Goal: Task Accomplishment & Management: Manage account settings

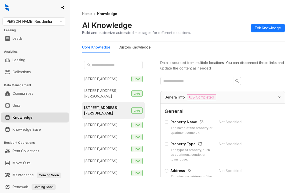
click at [209, 13] on ol "Home / Knowledge" at bounding box center [183, 14] width 203 height 6
click at [43, 20] on span "Griffis Residential" at bounding box center [34, 22] width 57 height 8
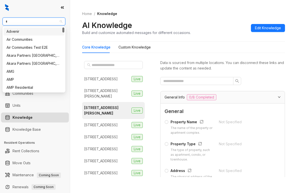
type input "**"
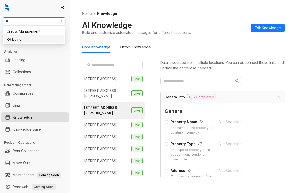
click at [28, 39] on div "RR Living" at bounding box center [34, 40] width 55 height 6
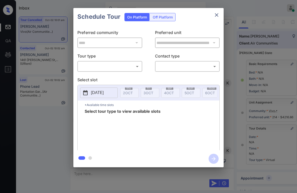
scroll to position [55, 0]
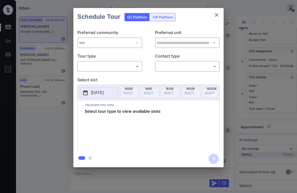
click at [106, 69] on body "Inbox Paolo Gabriel Online Set yourself offline Set yourself on break Profile S…" at bounding box center [148, 96] width 297 height 193
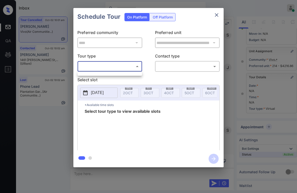
click at [111, 67] on div at bounding box center [148, 96] width 297 height 193
click at [122, 67] on body "Inbox Paolo Gabriel Online Set yourself offline Set yourself on break Profile S…" at bounding box center [148, 96] width 297 height 193
click at [124, 67] on div at bounding box center [148, 96] width 297 height 193
click at [127, 58] on p "Tour type" at bounding box center [109, 57] width 65 height 8
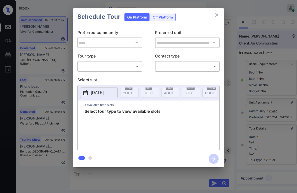
scroll to position [55, 0]
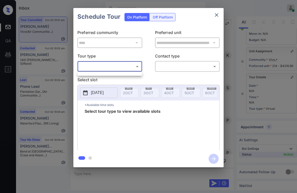
click at [90, 66] on body "Inbox Paolo Gabriel Online Set yourself offline Set yourself on break Profile S…" at bounding box center [148, 96] width 297 height 193
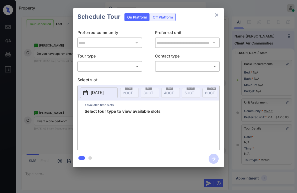
scroll to position [55, 0]
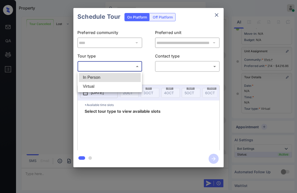
click at [120, 64] on body "Property Paolo Gabriel Online Set yourself offline Set yourself on break Profil…" at bounding box center [148, 96] width 297 height 193
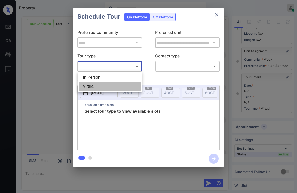
click at [107, 85] on li "Virtual" at bounding box center [110, 86] width 62 height 9
type input "*******"
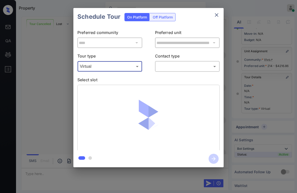
click at [167, 67] on body "Property Paolo Gabriel Online Set yourself offline Set yourself on break Profil…" at bounding box center [148, 96] width 297 height 193
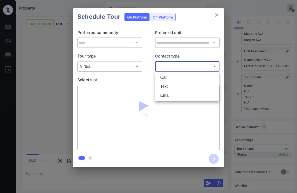
click at [174, 87] on li "Text" at bounding box center [187, 86] width 62 height 9
type input "****"
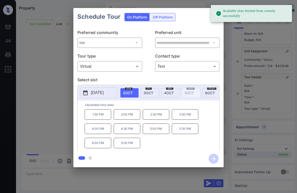
click at [169, 91] on span "4 OCT" at bounding box center [169, 93] width 10 height 4
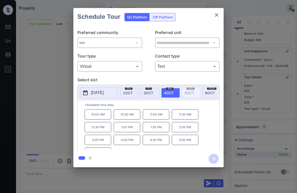
click at [154, 143] on p "4:30 PM" at bounding box center [156, 140] width 27 height 10
click at [213, 159] on icon "button" at bounding box center [214, 159] width 10 height 10
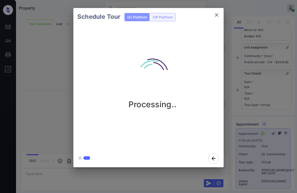
scroll to position [5578, 0]
click at [58, 70] on div "Schedule Tour On Platform Off Platform Tour Scheduled" at bounding box center [148, 88] width 297 height 176
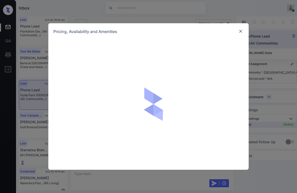
scroll to position [2437, 0]
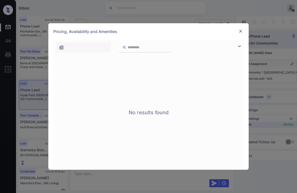
click at [240, 31] on img at bounding box center [240, 31] width 5 height 5
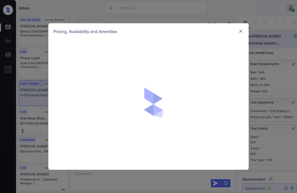
scroll to position [3907, 0]
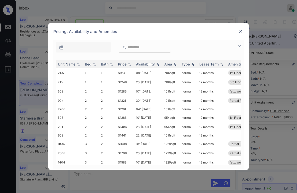
click at [238, 45] on img at bounding box center [239, 46] width 6 height 6
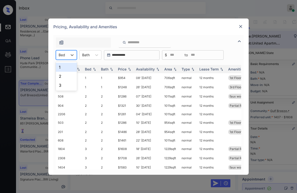
click at [65, 54] on div at bounding box center [62, 54] width 7 height 5
click at [64, 83] on div "3" at bounding box center [66, 85] width 21 height 9
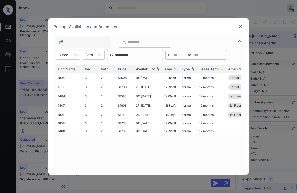
click at [240, 27] on img at bounding box center [240, 26] width 5 height 5
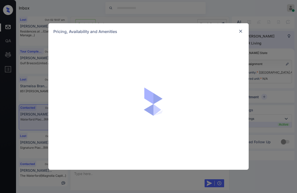
scroll to position [1886, 0]
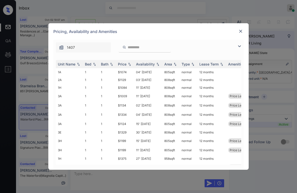
click at [152, 47] on input "search" at bounding box center [147, 47] width 41 height 4
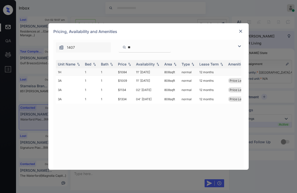
type input "**"
click at [126, 72] on td "$1084" at bounding box center [125, 72] width 18 height 8
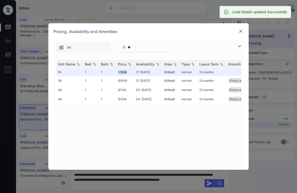
click at [242, 32] on img at bounding box center [240, 31] width 5 height 5
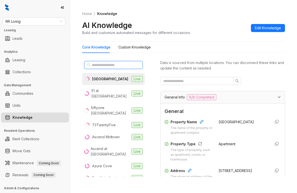
click at [105, 65] on input "text" at bounding box center [114, 65] width 44 height 6
click at [117, 64] on input "text" at bounding box center [114, 65] width 44 height 6
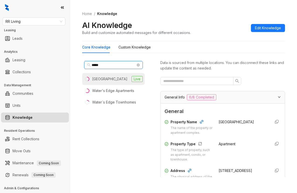
type input "*****"
click at [115, 82] on li "Waterford Place Live" at bounding box center [113, 79] width 63 height 12
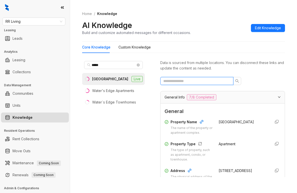
click at [201, 81] on input "text" at bounding box center [194, 81] width 63 height 6
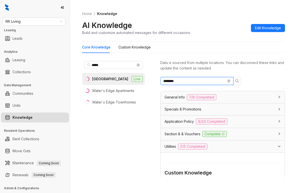
type input "*********"
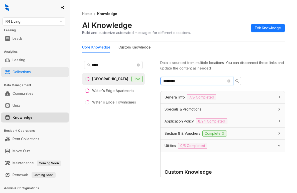
drag, startPoint x: 138, startPoint y: 79, endPoint x: 65, endPoint y: 71, distance: 73.8
click at [65, 71] on div "RR Living Leasing Leads Analytics Leasing Collections Data Management Communiti…" at bounding box center [148, 96] width 297 height 193
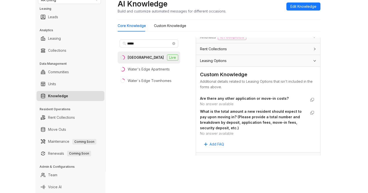
scroll to position [220, 0]
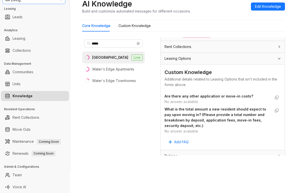
type input "****"
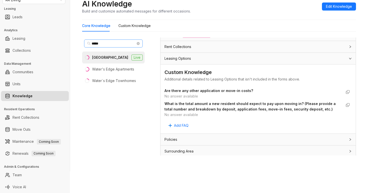
scroll to position [0, 0]
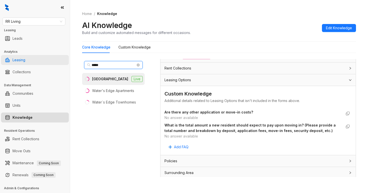
drag, startPoint x: 110, startPoint y: 65, endPoint x: 4, endPoint y: 59, distance: 105.8
click at [5, 59] on div "RR Living Leasing Leads Analytics Leasing Collections Data Management Communiti…" at bounding box center [184, 96] width 368 height 193
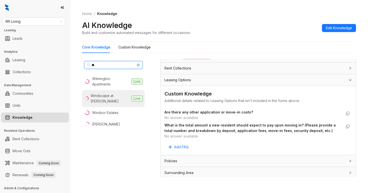
type input "**"
click at [108, 95] on div "Windscape at Daphne" at bounding box center [110, 98] width 39 height 11
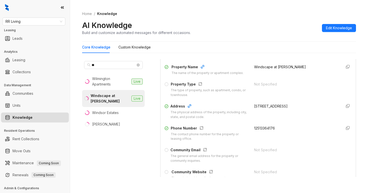
scroll to position [50, 0]
drag, startPoint x: 251, startPoint y: 128, endPoint x: 268, endPoint y: 125, distance: 17.0
click at [274, 127] on div "Phone Number The contact phone number for the property or leasing office. 12513…" at bounding box center [258, 133] width 187 height 16
copy span "12513364176"
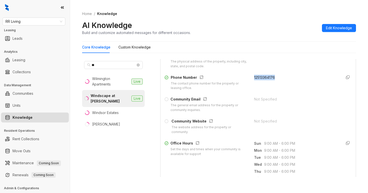
scroll to position [100, 0]
drag, startPoint x: 41, startPoint y: 17, endPoint x: 41, endPoint y: 20, distance: 3.0
click at [41, 17] on div "RR Living Leasing Leads Analytics Leasing Collections Data Management Communiti…" at bounding box center [35, 96] width 70 height 193
click at [41, 20] on span "RR Living" at bounding box center [34, 22] width 57 height 8
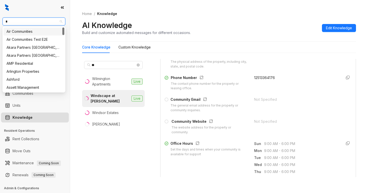
type input "**"
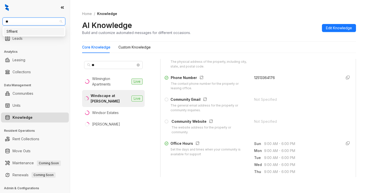
drag, startPoint x: 23, startPoint y: 33, endPoint x: 22, endPoint y: 28, distance: 4.9
click at [23, 33] on div "SfRent" at bounding box center [34, 32] width 55 height 6
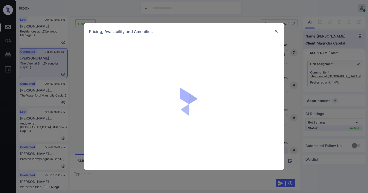
scroll to position [201, 0]
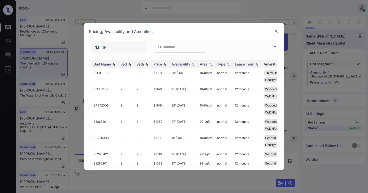
drag, startPoint x: 276, startPoint y: 47, endPoint x: 270, endPoint y: 48, distance: 5.8
click at [275, 47] on img at bounding box center [275, 46] width 6 height 6
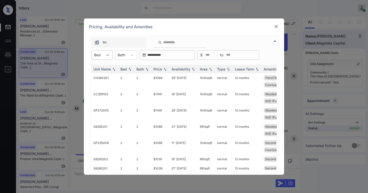
click at [109, 56] on icon at bounding box center [107, 55] width 5 height 5
click at [101, 67] on div "1" at bounding box center [101, 67] width 21 height 9
click at [112, 57] on icon at bounding box center [110, 55] width 5 height 5
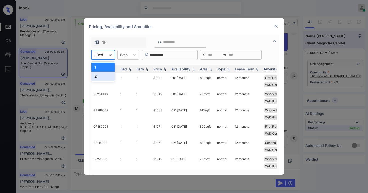
click at [98, 76] on div "2" at bounding box center [103, 76] width 24 height 9
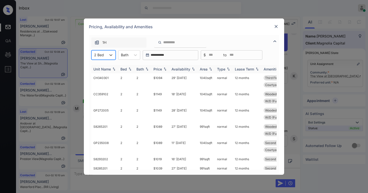
click at [159, 69] on div "Price" at bounding box center [158, 69] width 9 height 4
click at [128, 44] on div "1H" at bounding box center [118, 43] width 55 height 10
click at [162, 69] on div "Price" at bounding box center [161, 69] width 14 height 4
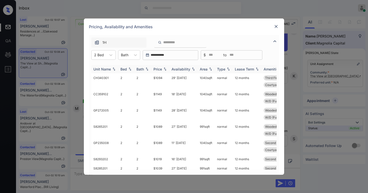
click at [162, 69] on div "Price" at bounding box center [161, 69] width 14 height 4
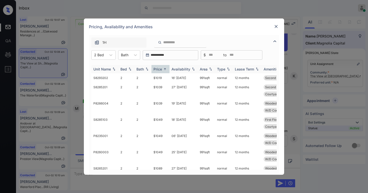
click at [162, 69] on div "Price" at bounding box center [158, 69] width 9 height 4
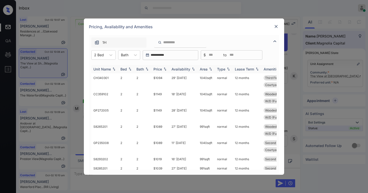
click at [162, 69] on div "Price" at bounding box center [158, 69] width 9 height 4
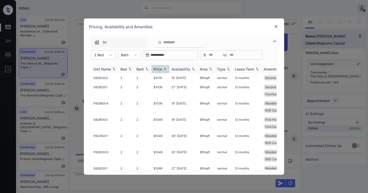
click at [162, 69] on div "Price" at bounding box center [158, 69] width 9 height 4
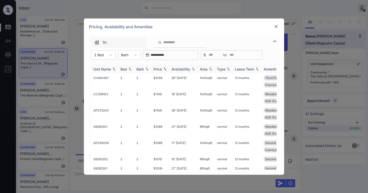
click at [162, 69] on div "Price" at bounding box center [158, 69] width 9 height 4
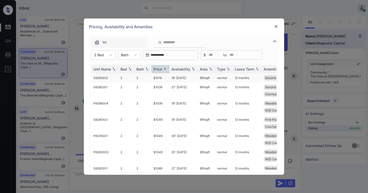
click at [161, 78] on td "$1019" at bounding box center [161, 77] width 18 height 9
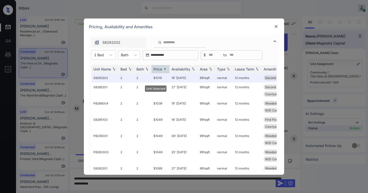
click at [276, 27] on img at bounding box center [276, 26] width 5 height 5
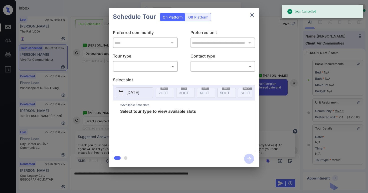
scroll to position [5872, 0]
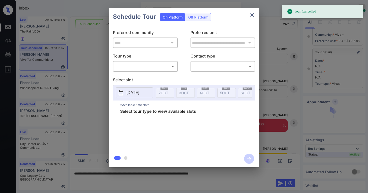
drag, startPoint x: 138, startPoint y: 58, endPoint x: 137, endPoint y: 64, distance: 5.8
click at [138, 58] on p "Tour type" at bounding box center [145, 57] width 65 height 8
click at [136, 65] on body "Tour Cancelled Inbox Paolo Gabriel Online Set yourself offline Set yourself on …" at bounding box center [184, 96] width 368 height 193
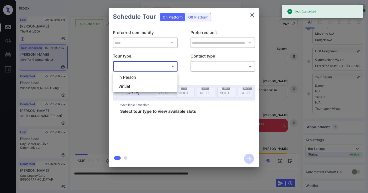
scroll to position [55, 0]
drag, startPoint x: 134, startPoint y: 75, endPoint x: 198, endPoint y: 67, distance: 64.4
click at [134, 75] on li "In Person" at bounding box center [145, 77] width 62 height 9
type input "********"
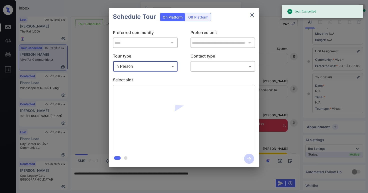
click at [206, 67] on body "Tour Cancelled Inbox Paolo Gabriel Online Set yourself offline Set yourself on …" at bounding box center [184, 96] width 368 height 193
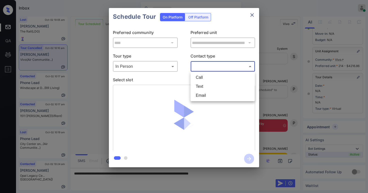
click at [204, 86] on li "Text" at bounding box center [223, 86] width 62 height 9
type input "****"
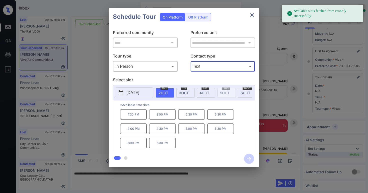
click at [210, 94] on div "sat 4 OCT" at bounding box center [206, 93] width 19 height 10
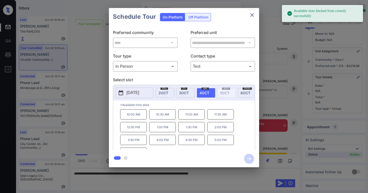
scroll to position [9, 0]
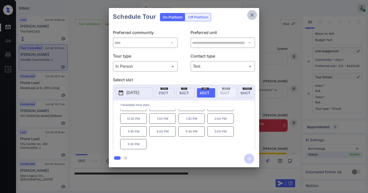
click at [252, 17] on icon "close" at bounding box center [252, 15] width 6 height 6
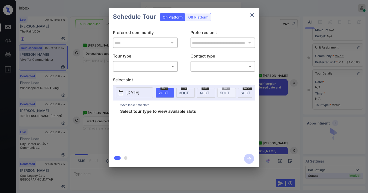
scroll to position [5992, 0]
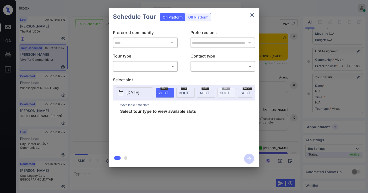
click at [136, 66] on body "Inbox Paolo Gabriel Online Set yourself offline Set yourself on break Profile S…" at bounding box center [184, 96] width 368 height 193
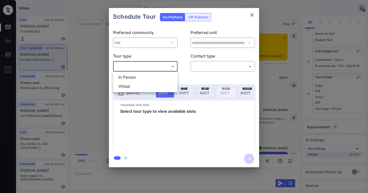
click at [134, 78] on li "In Person" at bounding box center [145, 77] width 62 height 9
type input "********"
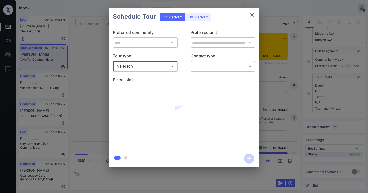
click at [205, 67] on body "Inbox Paolo Gabriel Online Set yourself offline Set yourself on break Profile S…" at bounding box center [184, 96] width 368 height 193
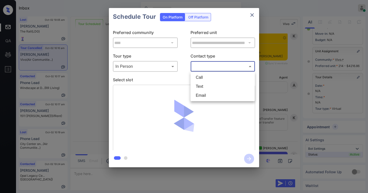
click at [205, 87] on li "Text" at bounding box center [223, 86] width 62 height 9
type input "****"
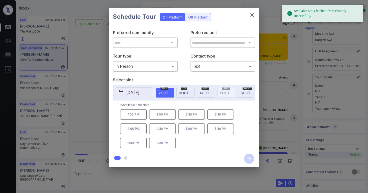
click at [202, 94] on span "4 OCT" at bounding box center [205, 93] width 10 height 4
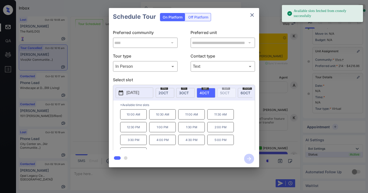
drag, startPoint x: 186, startPoint y: 142, endPoint x: 188, endPoint y: 141, distance: 2.6
click at [186, 142] on p "4:30 PM" at bounding box center [191, 140] width 27 height 10
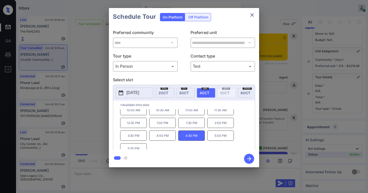
scroll to position [9, 0]
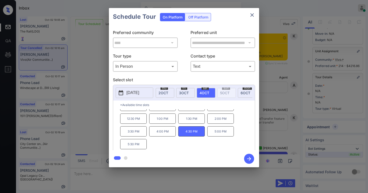
click at [249, 158] on icon "button" at bounding box center [249, 159] width 10 height 10
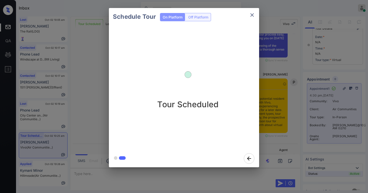
scroll to position [6268, 0]
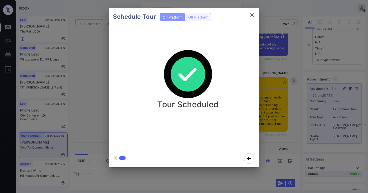
click at [282, 80] on div "Schedule Tour On Platform Off Platform Tour Scheduled" at bounding box center [184, 88] width 368 height 176
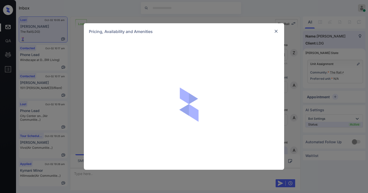
scroll to position [1829, 0]
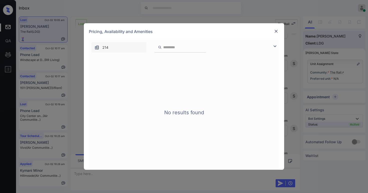
click at [277, 30] on img at bounding box center [276, 31] width 5 height 5
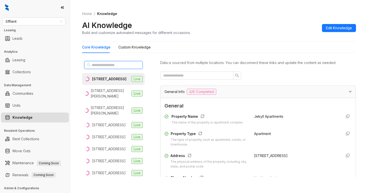
click at [113, 66] on input "text" at bounding box center [114, 65] width 44 height 6
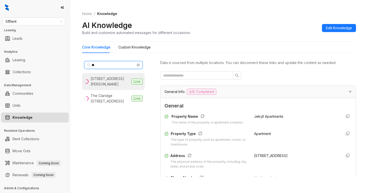
type input "**"
click at [118, 84] on div "[STREET_ADDRESS][PERSON_NAME]" at bounding box center [110, 81] width 39 height 11
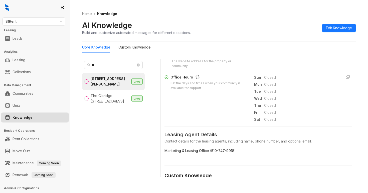
scroll to position [175, 0]
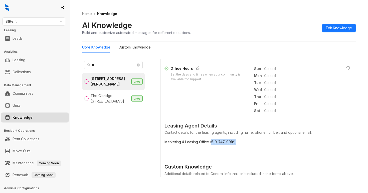
drag, startPoint x: 236, startPoint y: 142, endPoint x: 181, endPoint y: 112, distance: 63.0
click at [211, 144] on span "Marketing & Leasing Office (510-747-9918)" at bounding box center [258, 143] width 187 height 6
copy span "510-747-9918)"
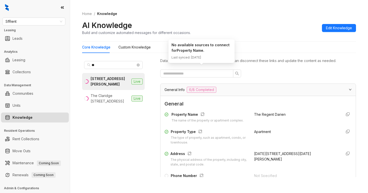
scroll to position [0, 0]
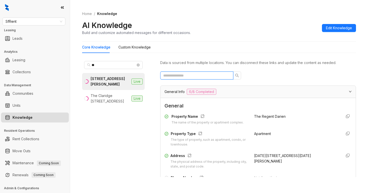
click at [201, 76] on input "text" at bounding box center [194, 76] width 63 height 6
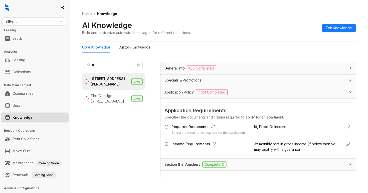
scroll to position [75, 0]
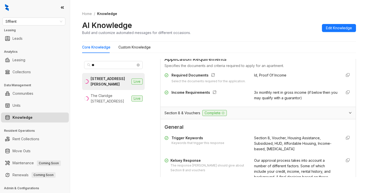
type input "******"
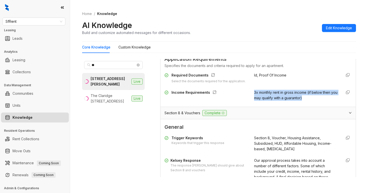
drag, startPoint x: 249, startPoint y: 98, endPoint x: 305, endPoint y: 103, distance: 56.6
click at [306, 101] on div "3x monthly rent in gross income (if below then you may qualify with a guarantor)" at bounding box center [296, 95] width 84 height 11
copy span "3x monthly rent in gross income (if below then you may qualify with a guarantor)"
click at [34, 20] on span "SfRent" at bounding box center [34, 22] width 57 height 8
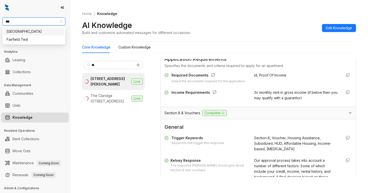
type input "****"
click at [24, 31] on div "Fairfield" at bounding box center [34, 32] width 55 height 6
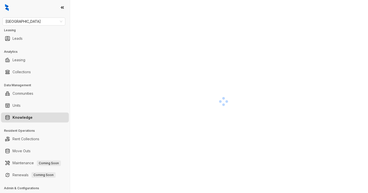
click at [180, 81] on div at bounding box center [223, 101] width 283 height 193
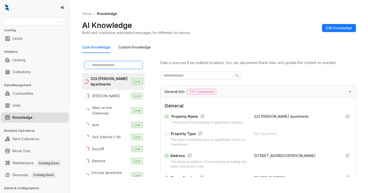
click at [119, 63] on input "text" at bounding box center [114, 65] width 44 height 6
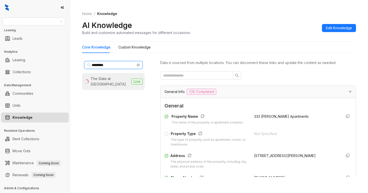
type input "*********"
click at [105, 78] on div "The Slate at [GEOGRAPHIC_DATA]" at bounding box center [110, 81] width 39 height 11
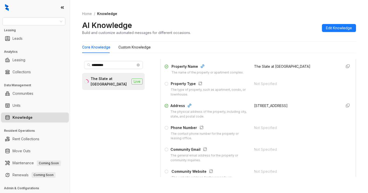
scroll to position [75, 0]
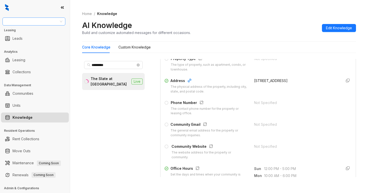
click at [45, 22] on input "search" at bounding box center [32, 22] width 52 height 8
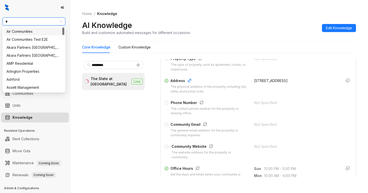
type input "**"
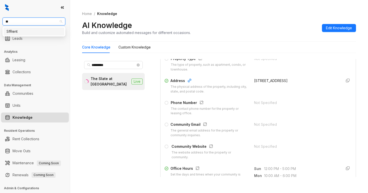
click at [35, 32] on div "SfRent" at bounding box center [34, 32] width 55 height 6
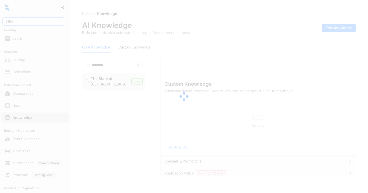
scroll to position [326, 0]
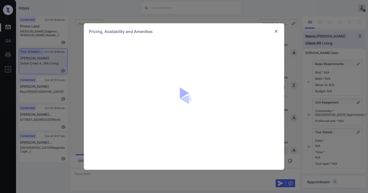
scroll to position [397, 0]
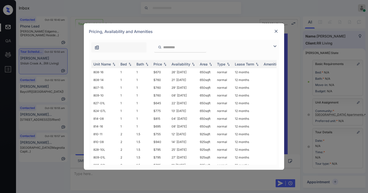
click at [274, 31] on img at bounding box center [276, 31] width 5 height 5
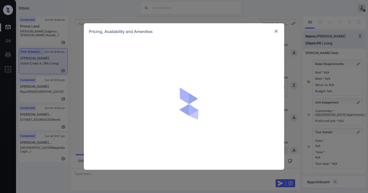
scroll to position [397, 0]
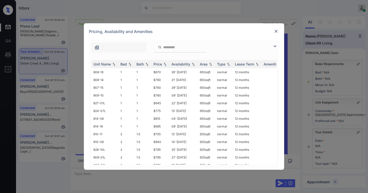
click at [177, 47] on input "search" at bounding box center [183, 47] width 41 height 4
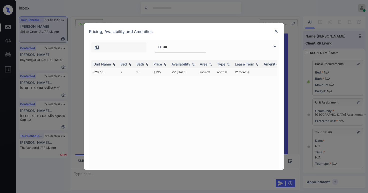
type input "***"
click at [136, 72] on td "1.5" at bounding box center [142, 72] width 17 height 8
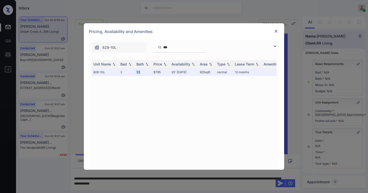
click at [276, 32] on img at bounding box center [276, 31] width 5 height 5
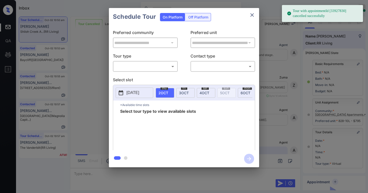
scroll to position [59, 0]
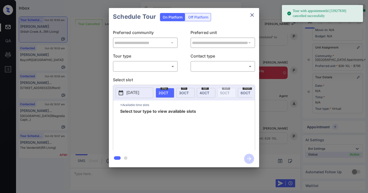
click at [144, 70] on div "​ ​" at bounding box center [145, 66] width 65 height 11
click at [155, 71] on div "​ ​" at bounding box center [145, 66] width 65 height 11
click at [155, 68] on body "Tour with appointmentId [33927830] cancelled successfully Inbox Paolo Gabriel O…" at bounding box center [184, 96] width 368 height 193
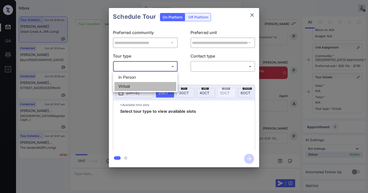
click at [135, 90] on li "Virtual" at bounding box center [145, 86] width 62 height 9
type input "*******"
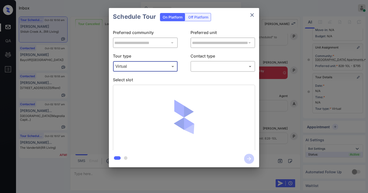
click at [201, 68] on body "Tour with appointmentId [33927830] cancelled successfully Inbox Paolo Gabriel O…" at bounding box center [184, 96] width 368 height 193
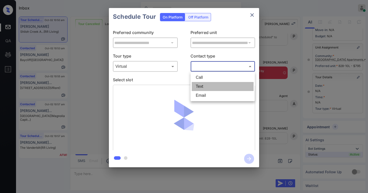
click at [201, 88] on li "Text" at bounding box center [223, 86] width 62 height 9
type input "****"
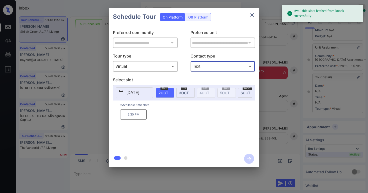
click at [183, 94] on span "[DATE]" at bounding box center [184, 93] width 10 height 4
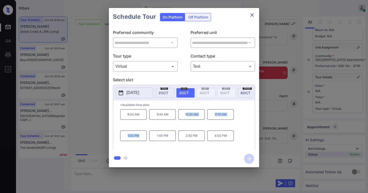
drag, startPoint x: 187, startPoint y: 116, endPoint x: 143, endPoint y: 136, distance: 48.6
click at [143, 136] on div "9:00 AM 9:45 AM 10:30 AM 11:15 AM 1:00 PM 1:45 PM 2:30 PM 4:00 PM" at bounding box center [187, 129] width 135 height 40
copy div "0:30 AM 11:15 AM 1:00 PM"
click at [85, 109] on div "**********" at bounding box center [184, 88] width 368 height 176
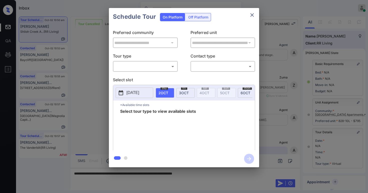
scroll to position [59, 0]
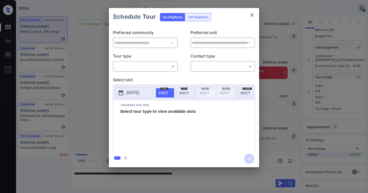
click at [121, 67] on body "Inbox Paolo Gabriel Online Set yourself offline Set yourself on break Profile S…" at bounding box center [184, 96] width 368 height 193
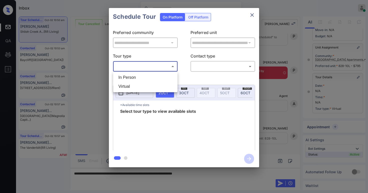
click at [134, 85] on li "Virtual" at bounding box center [145, 86] width 62 height 9
type input "*******"
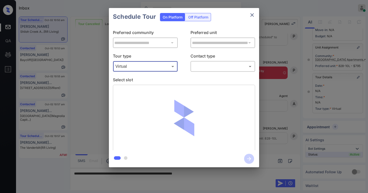
click at [214, 64] on body "Inbox Paolo Gabriel Online Set yourself offline Set yourself on break Profile S…" at bounding box center [184, 96] width 368 height 193
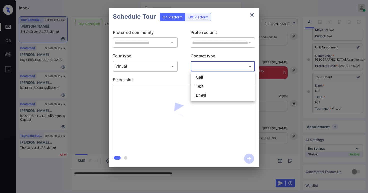
click at [206, 88] on li "Text" at bounding box center [223, 86] width 62 height 9
type input "****"
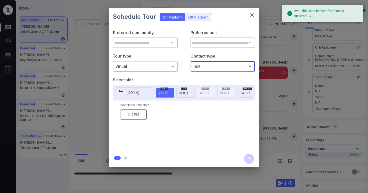
click at [188, 91] on span "3 OCT" at bounding box center [184, 93] width 10 height 4
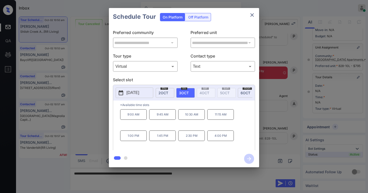
click at [275, 123] on div "**********" at bounding box center [184, 88] width 368 height 176
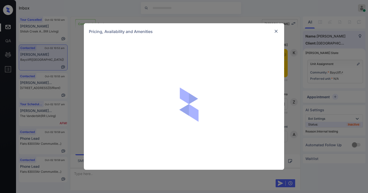
scroll to position [835, 0]
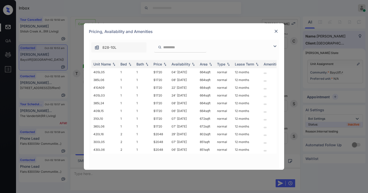
click at [274, 48] on img at bounding box center [275, 46] width 6 height 6
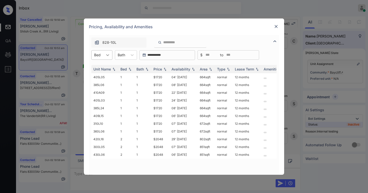
click at [107, 56] on icon at bounding box center [107, 55] width 5 height 5
drag, startPoint x: 97, startPoint y: 68, endPoint x: 128, endPoint y: 66, distance: 30.7
click at [97, 68] on div "1" at bounding box center [101, 67] width 21 height 9
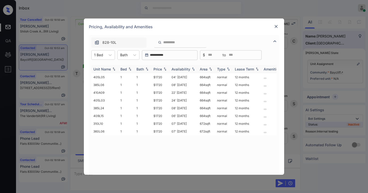
click at [160, 69] on div "Price" at bounding box center [158, 69] width 9 height 4
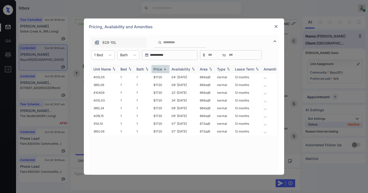
click at [160, 69] on div "Price" at bounding box center [158, 69] width 9 height 4
click at [160, 70] on div "Price" at bounding box center [158, 69] width 9 height 4
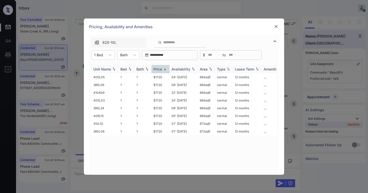
click at [160, 70] on div "Price" at bounding box center [158, 69] width 9 height 4
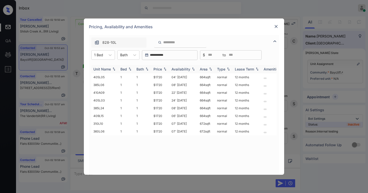
click at [160, 70] on div "Price" at bounding box center [158, 69] width 9 height 4
click at [158, 77] on td "$1720" at bounding box center [161, 77] width 18 height 8
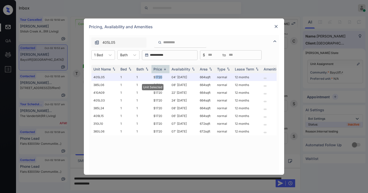
click at [277, 27] on img at bounding box center [276, 26] width 5 height 5
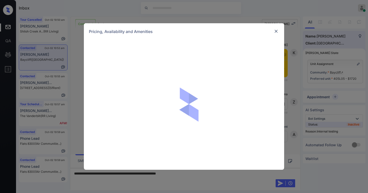
scroll to position [868, 0]
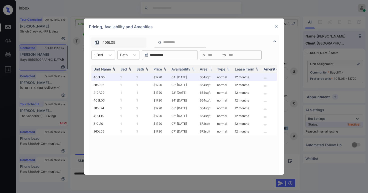
click at [278, 26] on img at bounding box center [276, 26] width 5 height 5
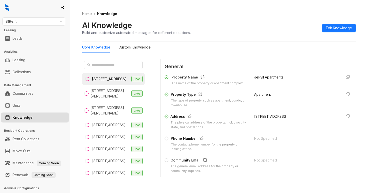
scroll to position [75, 0]
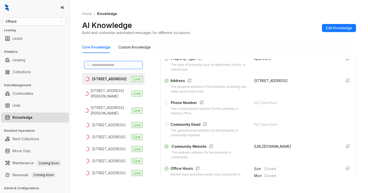
click at [119, 64] on input "text" at bounding box center [114, 65] width 44 height 6
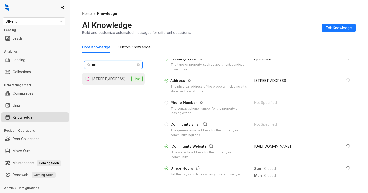
type input "***"
click at [112, 85] on li "360 Hyde St, San Francisco, CA Live" at bounding box center [113, 79] width 63 height 12
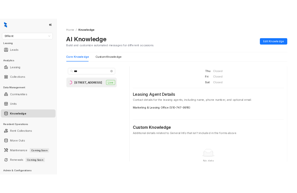
scroll to position [200, 0]
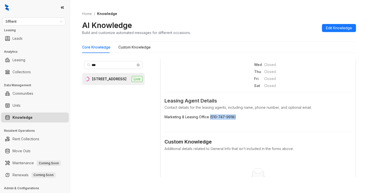
drag, startPoint x: 237, startPoint y: 117, endPoint x: 210, endPoint y: 117, distance: 26.8
click at [210, 117] on span "Marketing & Leasing Office (510-747-9918)" at bounding box center [258, 117] width 187 height 6
copy span "(510-747-9918)"
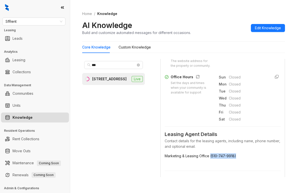
scroll to position [252, 0]
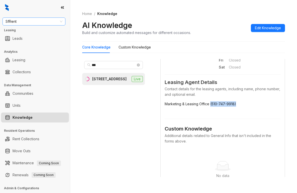
click at [38, 23] on span "SfRent" at bounding box center [34, 22] width 57 height 8
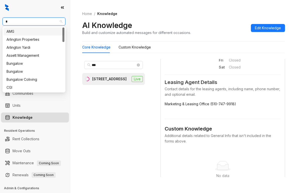
type input "**"
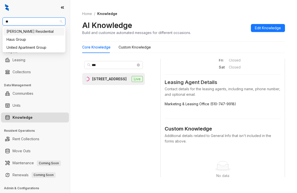
click at [33, 31] on div "Griffis Residential" at bounding box center [34, 32] width 55 height 6
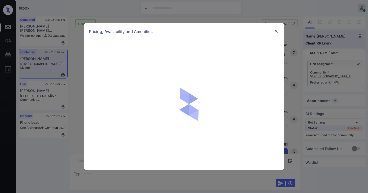
scroll to position [942, 0]
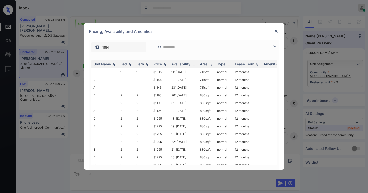
drag, startPoint x: 274, startPoint y: 44, endPoint x: 247, endPoint y: 52, distance: 28.0
click at [274, 44] on img at bounding box center [275, 46] width 6 height 6
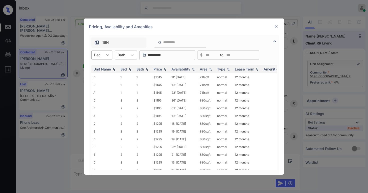
click at [107, 54] on icon at bounding box center [107, 55] width 5 height 5
drag, startPoint x: 244, startPoint y: 35, endPoint x: 262, endPoint y: 32, distance: 18.5
click at [247, 34] on div "**********" at bounding box center [184, 97] width 200 height 157
click at [274, 28] on img at bounding box center [276, 26] width 5 height 5
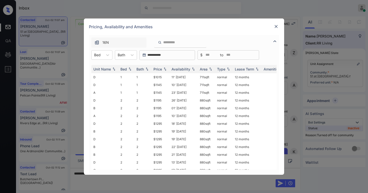
scroll to position [942, 0]
click at [101, 54] on div "Bed" at bounding box center [98, 54] width 12 height 7
click at [96, 69] on div "1" at bounding box center [101, 67] width 21 height 9
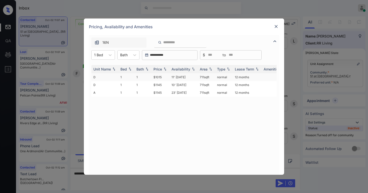
click at [160, 77] on td "$1015" at bounding box center [161, 77] width 18 height 8
drag, startPoint x: 160, startPoint y: 77, endPoint x: 203, endPoint y: 67, distance: 44.3
click at [160, 77] on td "$1015" at bounding box center [161, 77] width 18 height 8
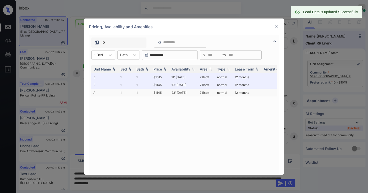
click at [158, 94] on td "$1145" at bounding box center [161, 93] width 18 height 8
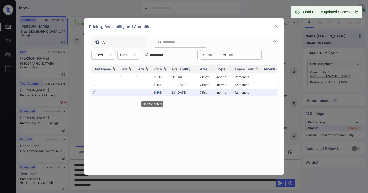
scroll to position [975, 0]
click at [276, 27] on img at bounding box center [276, 26] width 5 height 5
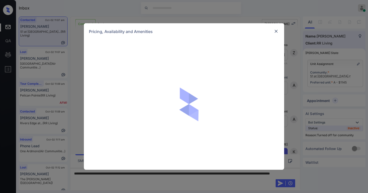
scroll to position [1007, 0]
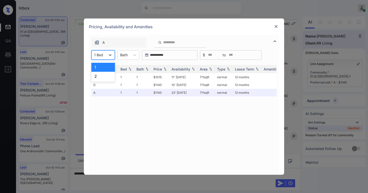
drag, startPoint x: 108, startPoint y: 55, endPoint x: 100, endPoint y: 70, distance: 17.6
click at [108, 55] on icon at bounding box center [110, 55] width 5 height 5
click at [96, 80] on div "2" at bounding box center [103, 76] width 24 height 9
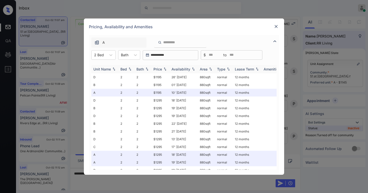
click at [161, 70] on div "Price" at bounding box center [158, 69] width 9 height 4
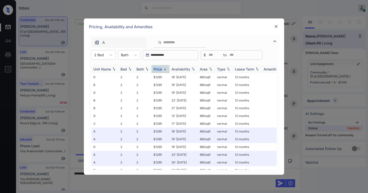
click at [161, 70] on div "Price" at bounding box center [158, 69] width 9 height 4
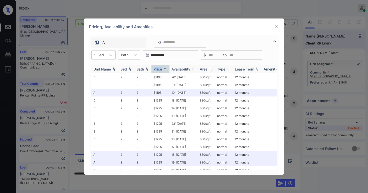
click at [160, 69] on div "Price" at bounding box center [158, 69] width 9 height 4
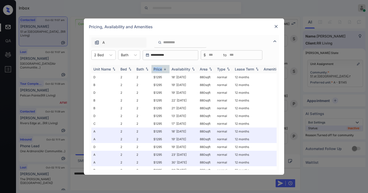
click at [160, 70] on div "Price" at bounding box center [158, 69] width 9 height 4
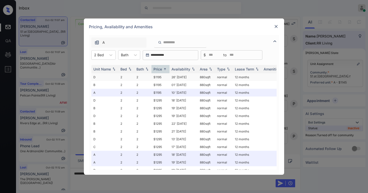
click at [161, 78] on td "$1195" at bounding box center [161, 77] width 18 height 8
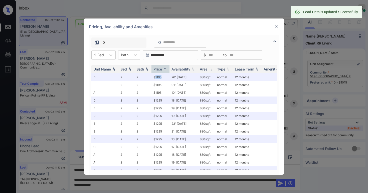
click at [275, 27] on img at bounding box center [276, 26] width 5 height 5
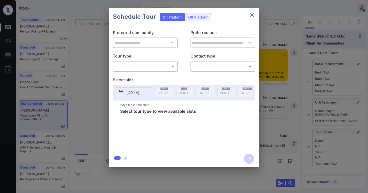
scroll to position [25, 0]
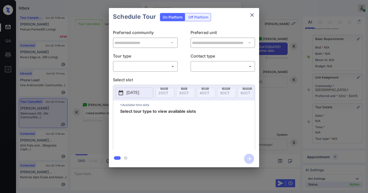
click at [145, 66] on body "Inbox [PERSON_NAME] Online Set yourself offline Set yourself on break Profile S…" at bounding box center [184, 96] width 368 height 193
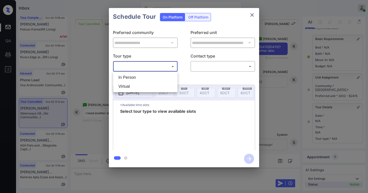
drag, startPoint x: 142, startPoint y: 74, endPoint x: 172, endPoint y: 73, distance: 30.6
click at [142, 75] on li "In Person" at bounding box center [145, 77] width 62 height 9
type input "********"
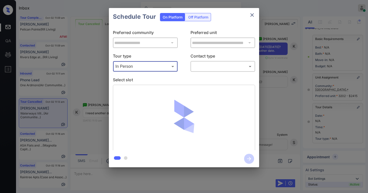
click at [197, 71] on div "​ ​" at bounding box center [223, 66] width 65 height 11
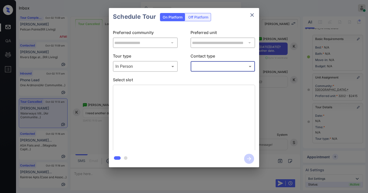
click at [201, 69] on body "Inbox Paolo Gabriel Online Set yourself offline Set yourself on break Profile S…" at bounding box center [184, 96] width 368 height 193
click at [203, 90] on li "Text" at bounding box center [223, 86] width 62 height 9
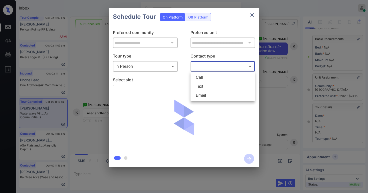
type input "****"
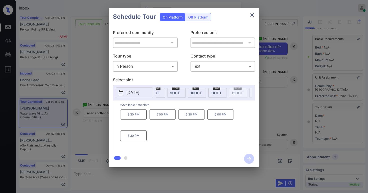
scroll to position [0, 140]
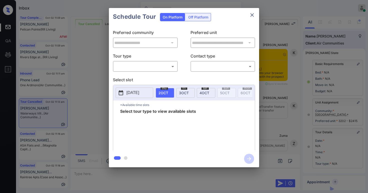
scroll to position [25, 0]
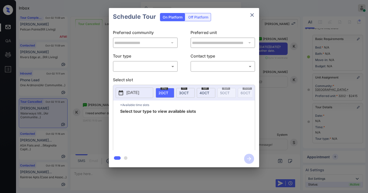
click at [153, 64] on body "Inbox [PERSON_NAME] Online Set yourself offline Set yourself on break Profile S…" at bounding box center [184, 96] width 368 height 193
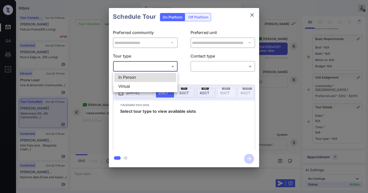
drag, startPoint x: 142, startPoint y: 75, endPoint x: 175, endPoint y: 74, distance: 33.1
click at [142, 76] on li "In Person" at bounding box center [145, 77] width 62 height 9
type input "********"
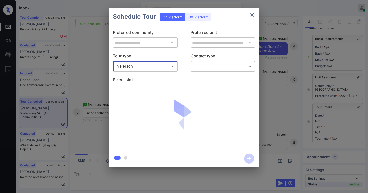
click at [196, 68] on body "Inbox Paolo Gabriel Online Set yourself offline Set yourself on break Profile S…" at bounding box center [184, 96] width 368 height 193
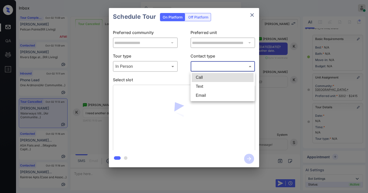
click at [200, 88] on li "Text" at bounding box center [223, 86] width 62 height 9
type input "****"
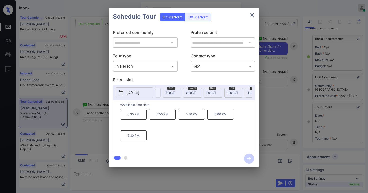
scroll to position [0, 103]
click at [251, 15] on icon "close" at bounding box center [252, 15] width 6 height 6
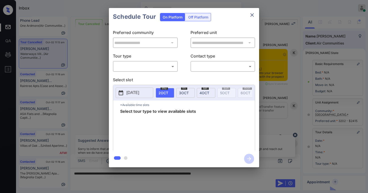
scroll to position [59, 0]
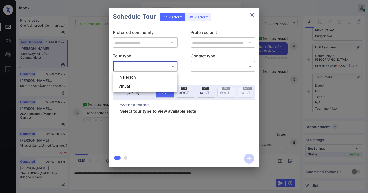
drag, startPoint x: 152, startPoint y: 63, endPoint x: 141, endPoint y: 75, distance: 16.1
click at [152, 63] on body "Inbox [PERSON_NAME] Online Set yourself offline Set yourself on break Profile S…" at bounding box center [184, 96] width 368 height 193
drag, startPoint x: 138, startPoint y: 76, endPoint x: 150, endPoint y: 75, distance: 12.3
click at [139, 76] on li "In Person" at bounding box center [145, 77] width 62 height 9
type input "********"
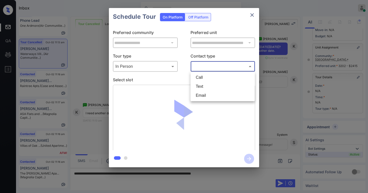
click at [208, 68] on body "Inbox [PERSON_NAME] Online Set yourself offline Set yourself on break Profile S…" at bounding box center [184, 96] width 368 height 193
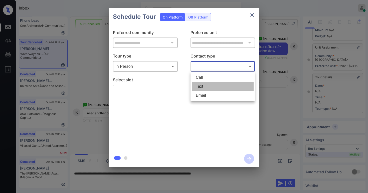
click at [212, 86] on li "Text" at bounding box center [223, 86] width 62 height 9
type input "****"
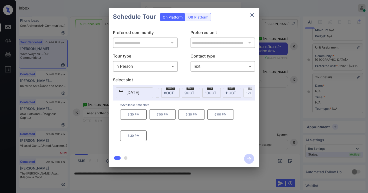
scroll to position [0, 121]
click at [251, 14] on icon "close" at bounding box center [252, 15] width 6 height 6
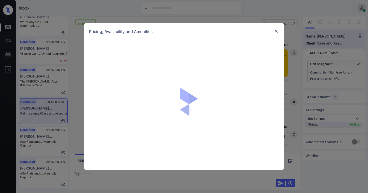
scroll to position [959, 0]
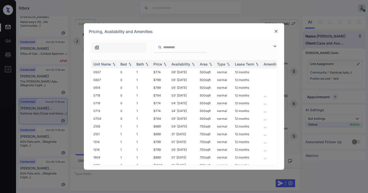
click at [275, 48] on img at bounding box center [275, 46] width 6 height 6
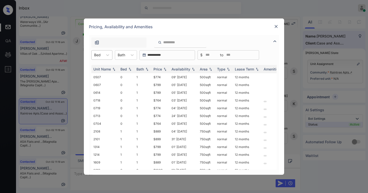
click at [103, 56] on div "Bed" at bounding box center [98, 54] width 12 height 7
click at [97, 85] on div "2" at bounding box center [101, 85] width 21 height 9
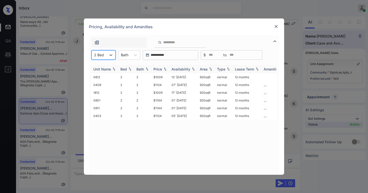
click at [161, 70] on div "Price" at bounding box center [158, 69] width 9 height 4
click at [161, 69] on div "Price" at bounding box center [158, 69] width 9 height 4
click at [161, 71] on div "Price" at bounding box center [158, 69] width 9 height 4
click at [160, 70] on div "Price" at bounding box center [158, 69] width 9 height 4
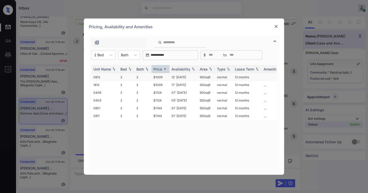
click at [159, 78] on td "$1009" at bounding box center [161, 77] width 18 height 8
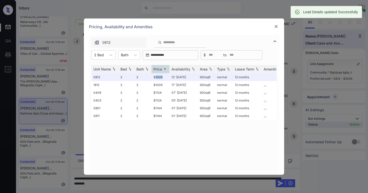
click at [277, 27] on img at bounding box center [276, 26] width 5 height 5
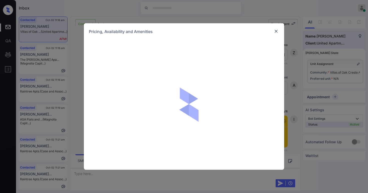
scroll to position [2696, 0]
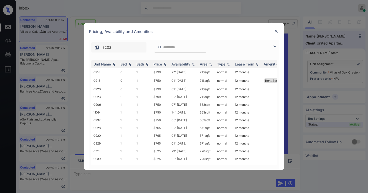
drag, startPoint x: 275, startPoint y: 46, endPoint x: 250, endPoint y: 50, distance: 25.2
click at [274, 46] on img at bounding box center [275, 46] width 6 height 6
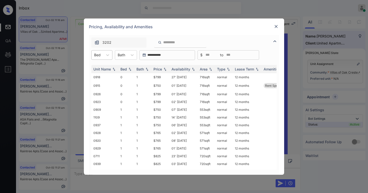
click at [101, 55] on div "Bed" at bounding box center [98, 54] width 12 height 7
click at [99, 84] on div "2" at bounding box center [101, 85] width 21 height 9
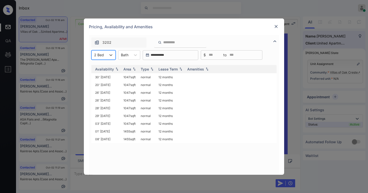
scroll to position [0, 0]
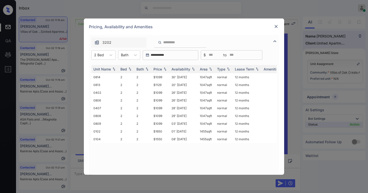
click at [276, 25] on img at bounding box center [276, 26] width 5 height 5
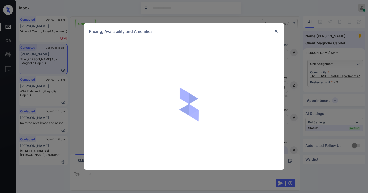
scroll to position [230, 0]
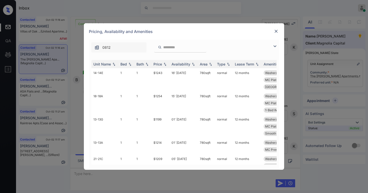
click at [277, 32] on img at bounding box center [276, 31] width 5 height 5
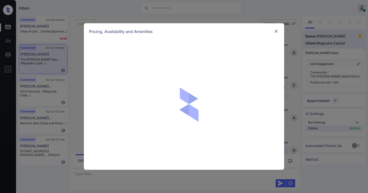
scroll to position [280, 0]
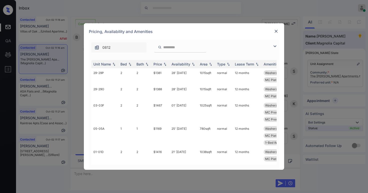
click at [274, 47] on img at bounding box center [275, 46] width 6 height 6
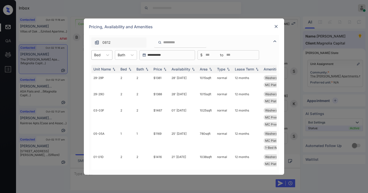
drag, startPoint x: 100, startPoint y: 57, endPoint x: 102, endPoint y: 58, distance: 2.7
click at [101, 57] on div "Bed" at bounding box center [98, 54] width 12 height 7
click at [101, 69] on div "1" at bounding box center [101, 67] width 21 height 9
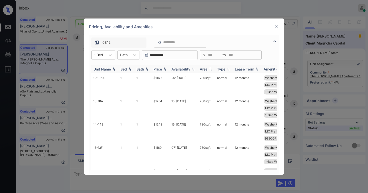
click at [162, 70] on div "Price" at bounding box center [158, 69] width 9 height 4
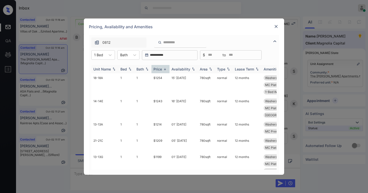
click at [161, 70] on div "Price" at bounding box center [158, 69] width 9 height 4
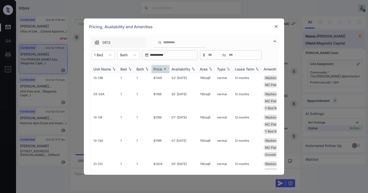
click at [162, 69] on div "Price" at bounding box center [158, 69] width 9 height 4
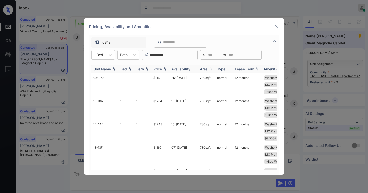
click at [162, 69] on div "Price" at bounding box center [158, 69] width 9 height 4
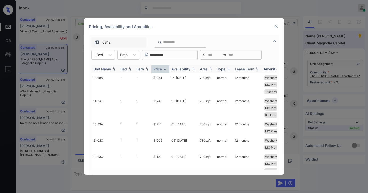
click at [162, 69] on div "Price" at bounding box center [158, 69] width 9 height 4
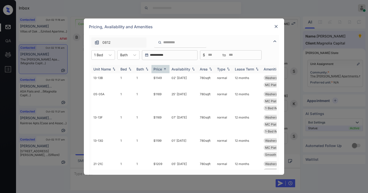
click at [162, 69] on div "Price" at bounding box center [158, 69] width 9 height 4
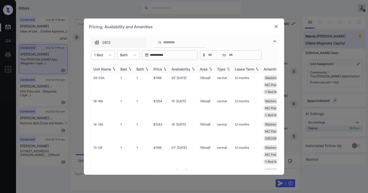
click at [162, 69] on div "Price" at bounding box center [158, 69] width 9 height 4
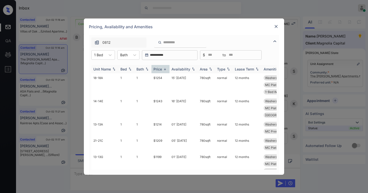
click at [162, 69] on div "Price" at bounding box center [158, 69] width 9 height 4
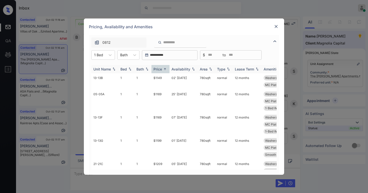
click at [162, 69] on div "Price" at bounding box center [158, 69] width 9 height 4
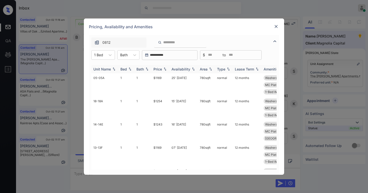
click at [162, 69] on div "Price" at bounding box center [158, 69] width 9 height 4
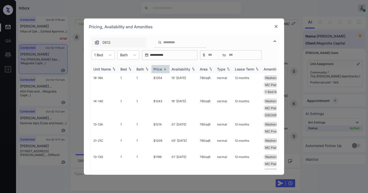
click at [162, 69] on div "Price" at bounding box center [158, 69] width 9 height 4
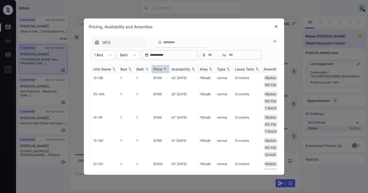
click at [162, 69] on div "Price" at bounding box center [158, 69] width 9 height 4
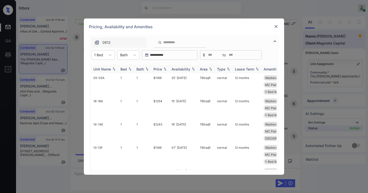
click at [162, 69] on div "Price" at bounding box center [161, 69] width 14 height 4
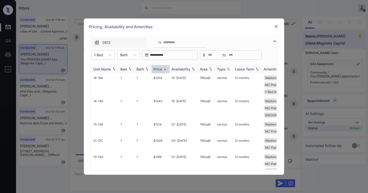
click at [163, 68] on img at bounding box center [165, 69] width 5 height 4
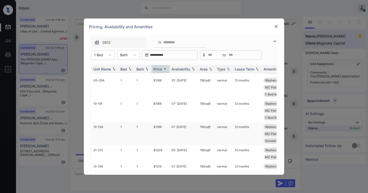
scroll to position [25, 0]
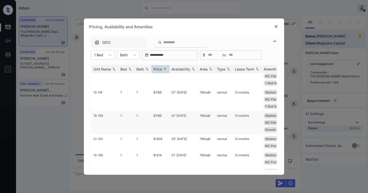
click at [158, 117] on td "$1199" at bounding box center [161, 122] width 18 height 23
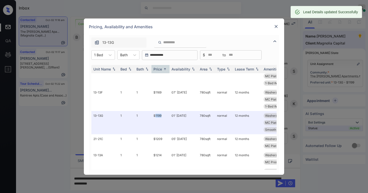
click at [276, 26] on img at bounding box center [276, 26] width 5 height 5
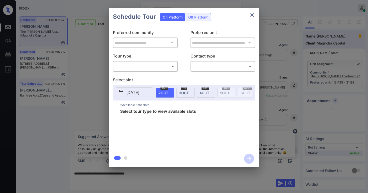
scroll to position [313, 0]
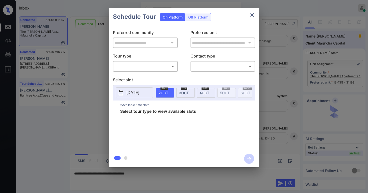
click at [133, 72] on div "​ ​" at bounding box center [145, 66] width 65 height 11
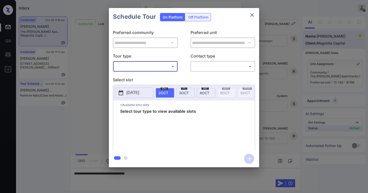
click at [137, 66] on body "Inbox [PERSON_NAME] Online Set yourself offline Set yourself on break Profile S…" at bounding box center [184, 96] width 368 height 193
drag, startPoint x: 135, startPoint y: 78, endPoint x: 189, endPoint y: 71, distance: 53.8
click at [135, 78] on li "In Person" at bounding box center [145, 77] width 62 height 9
type input "********"
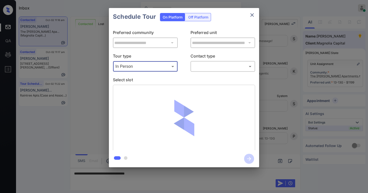
click at [210, 67] on body "Inbox Paolo Gabriel Online Set yourself offline Set yourself on break Profile S…" at bounding box center [184, 96] width 368 height 193
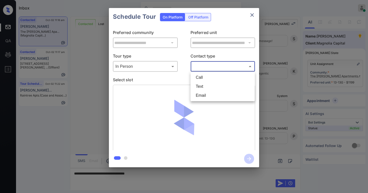
click at [209, 88] on li "Text" at bounding box center [223, 86] width 62 height 9
type input "****"
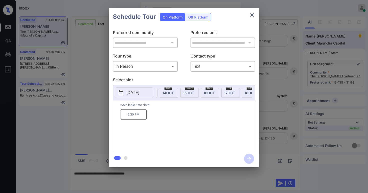
scroll to position [0, 250]
click at [182, 93] on span "15 OCT" at bounding box center [181, 93] width 11 height 4
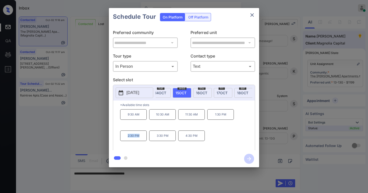
drag, startPoint x: 127, startPoint y: 138, endPoint x: 140, endPoint y: 138, distance: 13.0
click at [140, 138] on p "2:30 PM" at bounding box center [133, 136] width 27 height 11
copy p "2:30 PM"
click at [253, 16] on icon "close" at bounding box center [252, 15] width 6 height 6
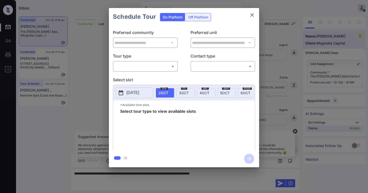
click at [143, 68] on body "Inbox Paolo Gabriel Online Set yourself offline Set yourself on break Profile S…" at bounding box center [184, 96] width 368 height 193
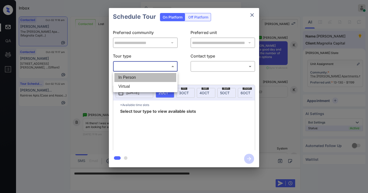
drag, startPoint x: 139, startPoint y: 79, endPoint x: 172, endPoint y: 68, distance: 34.8
click at [140, 78] on li "In Person" at bounding box center [145, 77] width 62 height 9
type input "********"
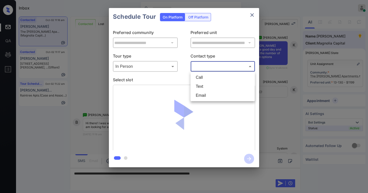
click at [204, 66] on body "Inbox Paolo Gabriel Online Set yourself offline Set yourself on break Profile S…" at bounding box center [184, 96] width 368 height 193
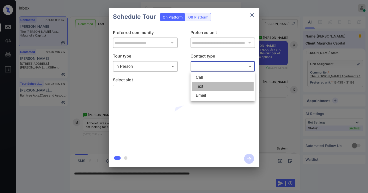
click at [212, 84] on li "Text" at bounding box center [223, 86] width 62 height 9
type input "****"
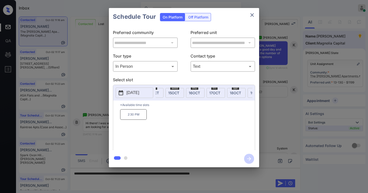
scroll to position [0, 254]
click at [180, 95] on span "15 OCT" at bounding box center [177, 93] width 11 height 4
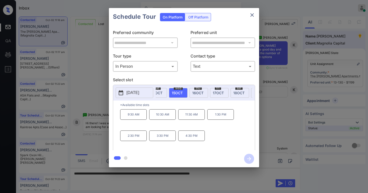
click at [273, 123] on div "**********" at bounding box center [184, 88] width 368 height 176
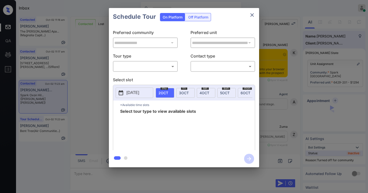
scroll to position [675, 0]
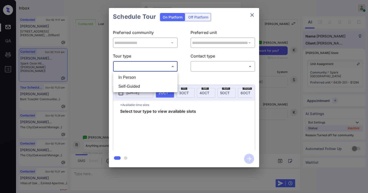
click at [153, 65] on body "Inbox [PERSON_NAME] Online Set yourself offline Set yourself on break Profile S…" at bounding box center [184, 96] width 368 height 193
click at [145, 76] on li "In Person" at bounding box center [145, 77] width 62 height 9
type input "********"
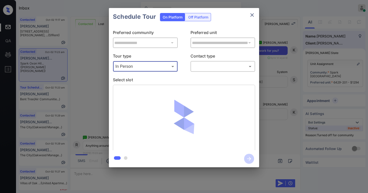
click at [201, 66] on body "Inbox [PERSON_NAME] Online Set yourself offline Set yourself on break Profile S…" at bounding box center [184, 96] width 368 height 193
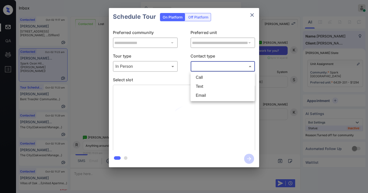
click at [201, 87] on li "Text" at bounding box center [223, 86] width 62 height 9
type input "****"
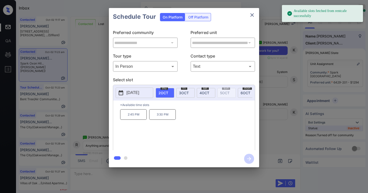
scroll to position [0, 22]
click at [167, 93] on div "[DATE]" at bounding box center [163, 93] width 19 height 10
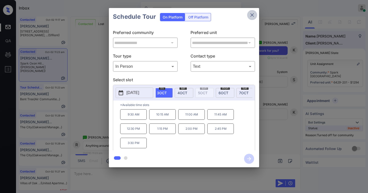
click at [251, 16] on icon "close" at bounding box center [252, 15] width 4 height 4
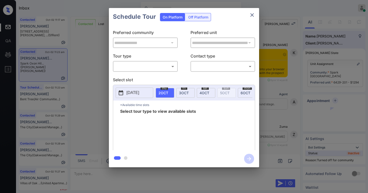
scroll to position [700, 0]
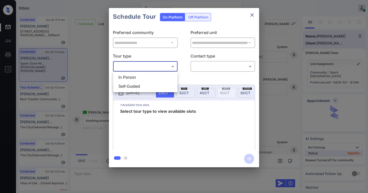
click at [163, 68] on body "Inbox [PERSON_NAME] Online Set yourself offline Set yourself on break Profile S…" at bounding box center [184, 96] width 368 height 193
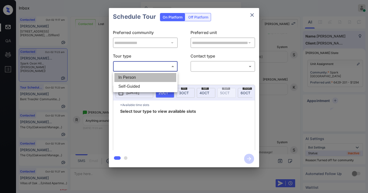
click at [147, 78] on li "In Person" at bounding box center [145, 77] width 62 height 9
type input "********"
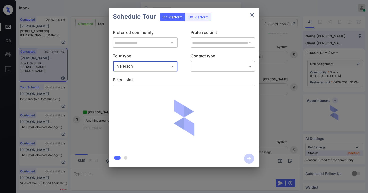
click at [206, 65] on body "Inbox Paolo Gabriel Online Set yourself offline Set yourself on break Profile S…" at bounding box center [184, 96] width 368 height 193
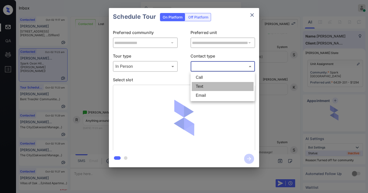
click at [205, 84] on li "Text" at bounding box center [223, 86] width 62 height 9
type input "****"
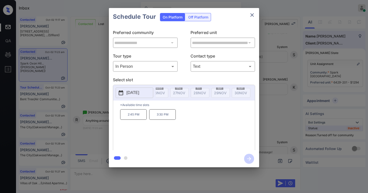
scroll to position [0, 143]
click at [256, 14] on button "close" at bounding box center [252, 15] width 10 height 10
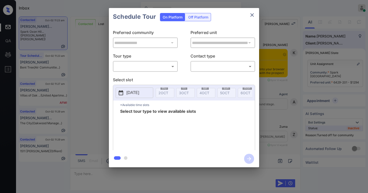
scroll to position [750, 0]
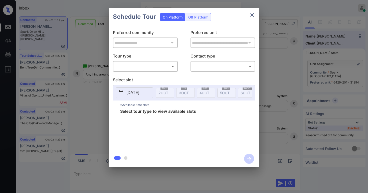
click at [130, 62] on div "​ ​" at bounding box center [145, 66] width 65 height 11
click at [130, 63] on body "Inbox Paolo Gabriel Online Set yourself offline Set yourself on break Profile S…" at bounding box center [184, 96] width 368 height 193
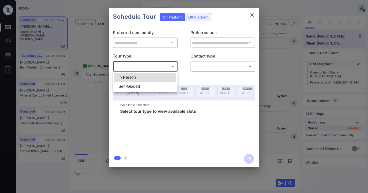
drag, startPoint x: 141, startPoint y: 78, endPoint x: 169, endPoint y: 75, distance: 28.0
click at [141, 77] on li "In Person" at bounding box center [145, 77] width 62 height 9
type input "********"
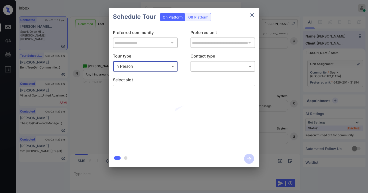
click at [221, 67] on body "Inbox Paolo Gabriel Online Set yourself offline Set yourself on break Profile S…" at bounding box center [184, 96] width 368 height 193
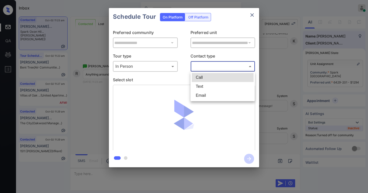
click at [213, 86] on li "Text" at bounding box center [223, 86] width 62 height 9
type input "****"
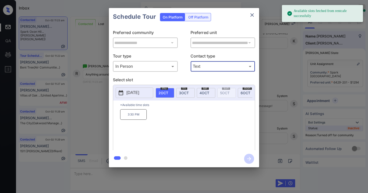
click at [183, 90] on div "fri 3 OCT" at bounding box center [185, 93] width 19 height 10
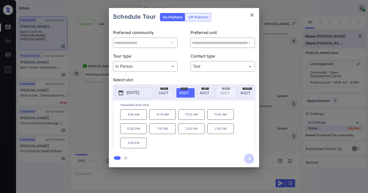
click at [190, 119] on p "11:00 AM" at bounding box center [191, 114] width 27 height 11
click at [255, 15] on button "close" at bounding box center [252, 15] width 10 height 10
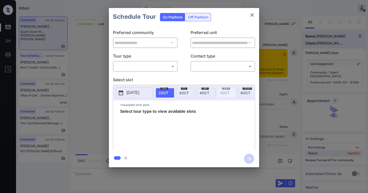
scroll to position [783, 0]
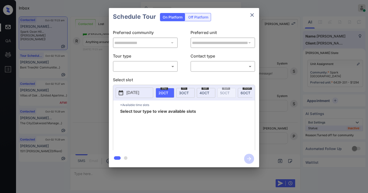
click at [126, 61] on div "​ ​" at bounding box center [145, 66] width 65 height 11
click at [133, 65] on body "Inbox [PERSON_NAME] Online Set yourself offline Set yourself on break Profile S…" at bounding box center [184, 96] width 368 height 193
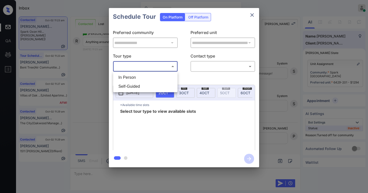
click at [136, 78] on li "In Person" at bounding box center [145, 77] width 62 height 9
type input "********"
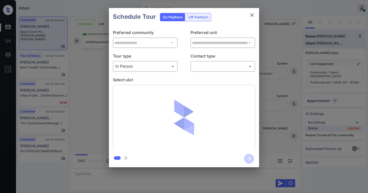
click at [216, 73] on div "**********" at bounding box center [184, 88] width 150 height 125
click at [214, 67] on body "Inbox Paolo Gabriel Online Set yourself offline Set yourself on break Profile S…" at bounding box center [184, 96] width 368 height 193
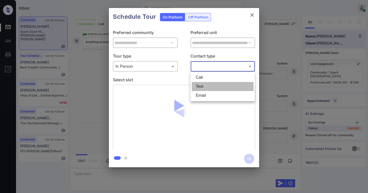
click at [209, 84] on li "Text" at bounding box center [223, 86] width 62 height 9
type input "****"
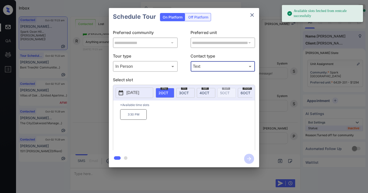
click at [186, 90] on div "fri 3 OCT" at bounding box center [185, 93] width 19 height 10
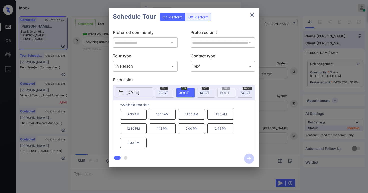
click at [196, 119] on p "11:00 AM" at bounding box center [191, 114] width 27 height 11
click at [249, 157] on icon "button" at bounding box center [249, 159] width 10 height 10
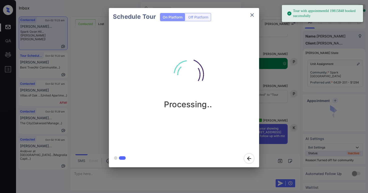
scroll to position [890, 0]
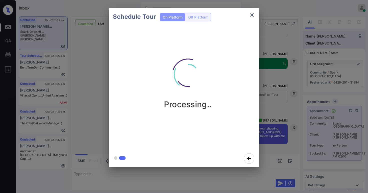
click at [256, 91] on div "Processing.." at bounding box center [188, 80] width 150 height 60
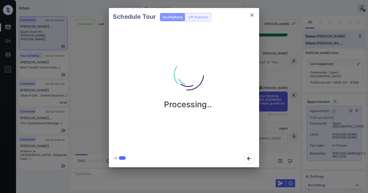
scroll to position [922, 0]
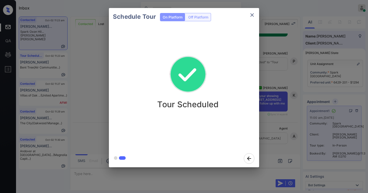
click at [253, 14] on icon "close" at bounding box center [252, 15] width 6 height 6
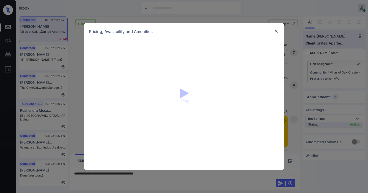
scroll to position [2726, 0]
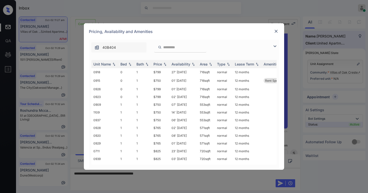
click at [172, 46] on input "search" at bounding box center [183, 47] width 41 height 4
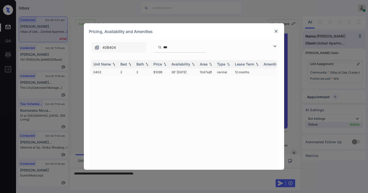
type input "***"
click at [158, 73] on td "$1099" at bounding box center [161, 72] width 18 height 8
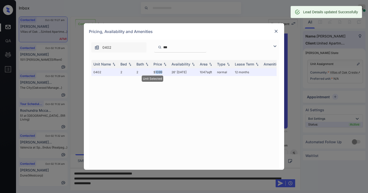
click at [279, 30] on img at bounding box center [276, 31] width 5 height 5
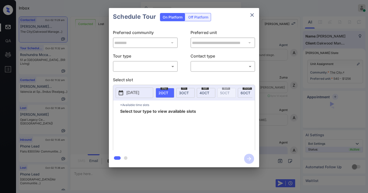
scroll to position [1604, 0]
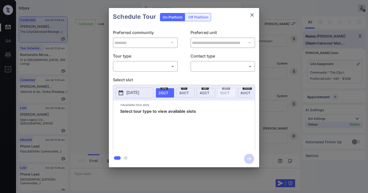
click at [149, 65] on body "Inbox Paolo Gabriel Online Set yourself offline Set yourself on break Profile S…" at bounding box center [184, 96] width 368 height 193
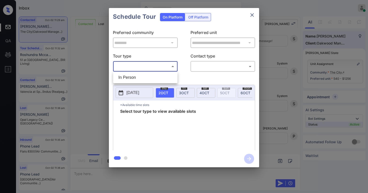
click at [139, 78] on li "In Person" at bounding box center [145, 77] width 62 height 9
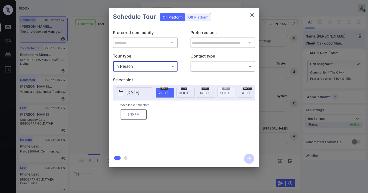
type input "********"
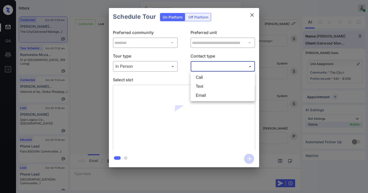
click at [216, 65] on body "Inbox Paolo Gabriel Online Set yourself offline Set yourself on break Profile S…" at bounding box center [184, 96] width 368 height 193
click at [204, 85] on li "Text" at bounding box center [223, 86] width 62 height 9
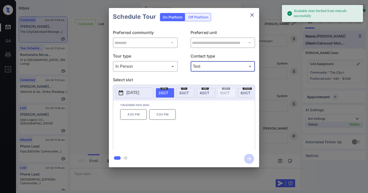
click at [214, 67] on body "Available slots fetched from rentcafe successfully Inbox Paolo Gabriel Online S…" at bounding box center [184, 96] width 368 height 193
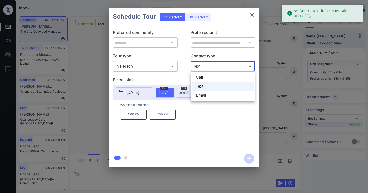
click at [203, 93] on li "Email" at bounding box center [223, 95] width 62 height 9
type input "*****"
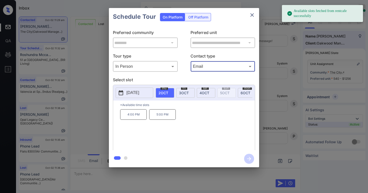
click at [188, 93] on span "3 OCT" at bounding box center [184, 93] width 10 height 4
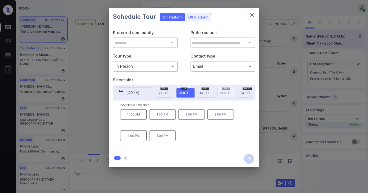
click at [165, 138] on p "5:00 PM" at bounding box center [162, 136] width 27 height 11
click at [248, 159] on icon "button" at bounding box center [249, 159] width 4 height 4
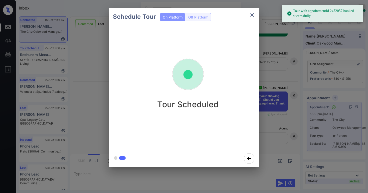
scroll to position [1744, 0]
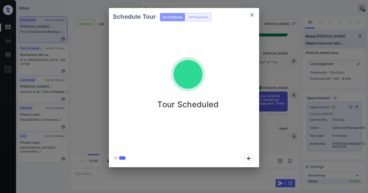
click at [273, 60] on div "Schedule Tour On Platform Off Platform Tour Scheduled" at bounding box center [184, 88] width 368 height 176
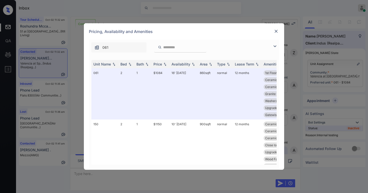
scroll to position [1425, 0]
click at [277, 31] on img at bounding box center [276, 31] width 5 height 5
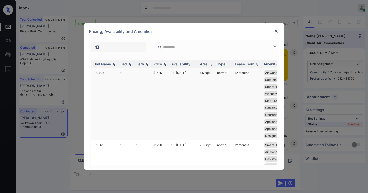
scroll to position [1379, 0]
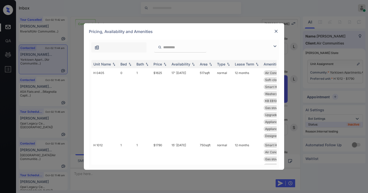
click at [275, 45] on img at bounding box center [275, 46] width 6 height 6
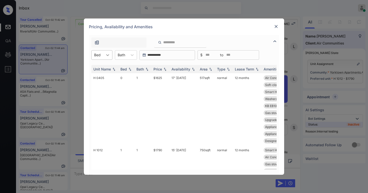
click at [104, 53] on div at bounding box center [107, 55] width 9 height 9
click at [102, 74] on div "1" at bounding box center [101, 76] width 21 height 9
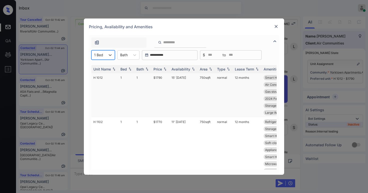
scroll to position [0, 0]
click at [276, 28] on img at bounding box center [276, 26] width 5 height 5
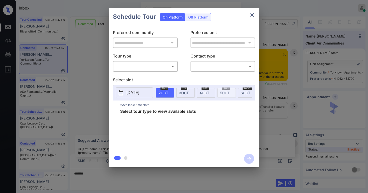
scroll to position [1454, 0]
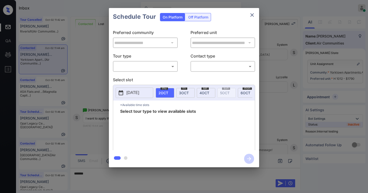
click at [135, 69] on body "Inbox [PERSON_NAME] Online Set yourself offline Set yourself on break Profile S…" at bounding box center [184, 96] width 368 height 193
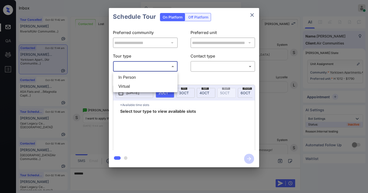
click at [135, 76] on li "In Person" at bounding box center [145, 77] width 62 height 9
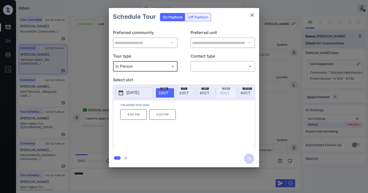
type input "********"
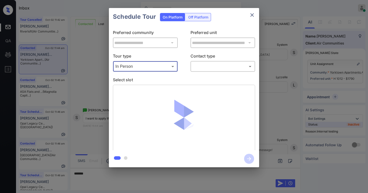
click at [196, 68] on body "Inbox [PERSON_NAME] Online Set yourself offline Set yourself on break Profile S…" at bounding box center [184, 96] width 368 height 193
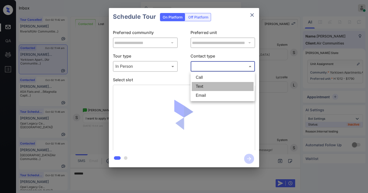
click at [203, 88] on li "Text" at bounding box center [223, 86] width 62 height 9
type input "****"
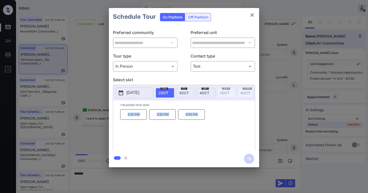
drag, startPoint x: 128, startPoint y: 116, endPoint x: 203, endPoint y: 114, distance: 75.2
click at [203, 114] on div "2:30 PM 3:30 PM 4:00 PM" at bounding box center [187, 129] width 135 height 40
copy div "2:30 PM 3:30 PM 4:00 PM"
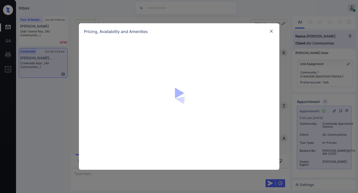
scroll to position [475, 0]
click at [271, 30] on img at bounding box center [271, 31] width 5 height 5
